Goal: Task Accomplishment & Management: Use online tool/utility

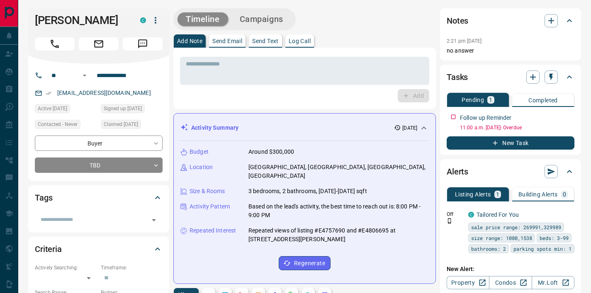
click at [224, 55] on div "* ​" at bounding box center [304, 69] width 249 height 31
click at [215, 58] on div "* ​" at bounding box center [304, 71] width 249 height 28
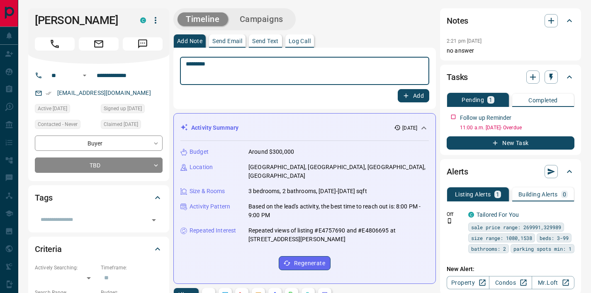
type textarea "*********"
click at [412, 90] on button "Add" at bounding box center [414, 95] width 32 height 13
click at [301, 73] on textarea "*********" at bounding box center [305, 71] width 238 height 21
type textarea "**********"
click at [414, 96] on button "Add" at bounding box center [414, 95] width 32 height 13
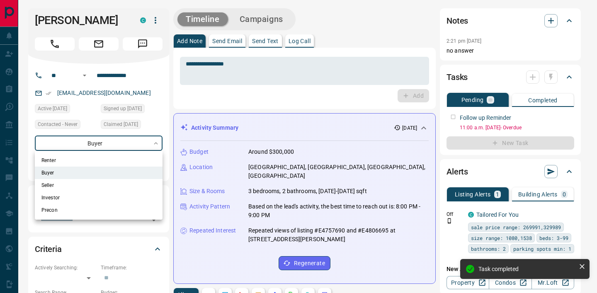
click at [160, 140] on div at bounding box center [298, 146] width 597 height 293
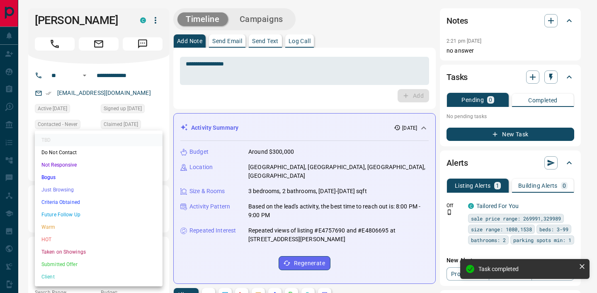
click at [88, 168] on li "Not Responsive" at bounding box center [99, 165] width 128 height 12
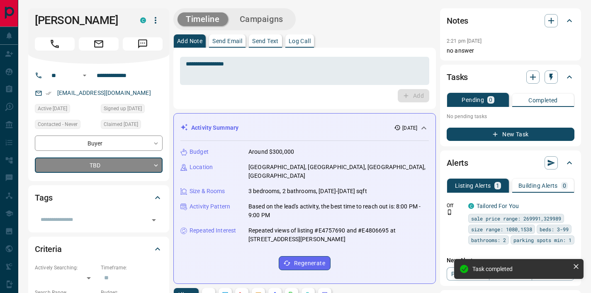
type input "*"
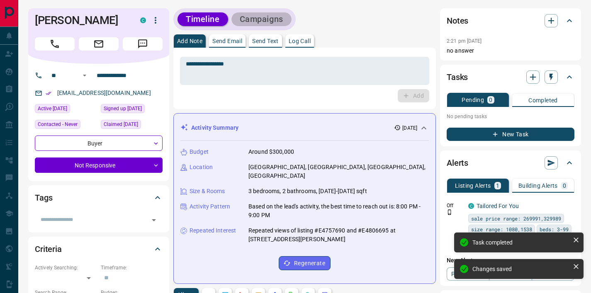
click at [260, 19] on button "Campaigns" at bounding box center [261, 19] width 60 height 14
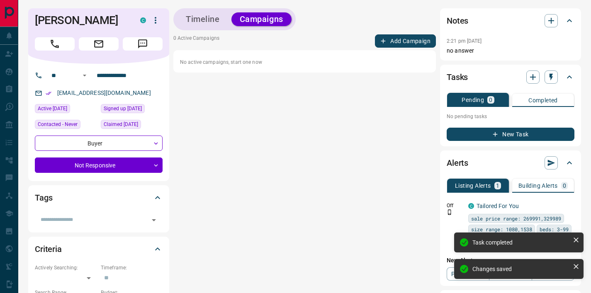
drag, startPoint x: 398, startPoint y: 29, endPoint x: 397, endPoint y: 35, distance: 6.2
click at [398, 29] on div "Timeline Campaigns" at bounding box center [304, 19] width 263 height 22
click at [397, 42] on button "Add Campaign" at bounding box center [405, 40] width 61 height 13
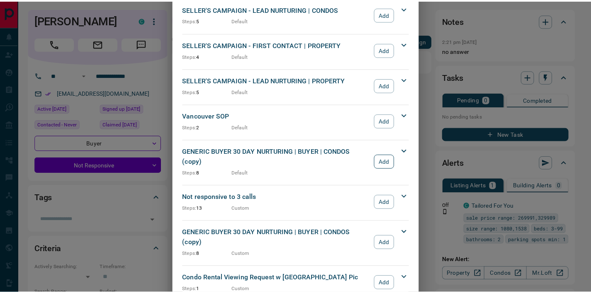
scroll to position [789, 0]
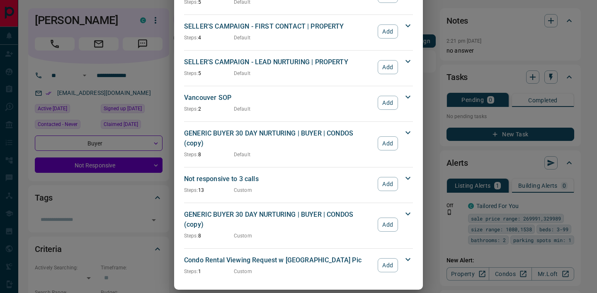
click at [382, 177] on button "Add" at bounding box center [388, 184] width 20 height 14
